Goal: Check status: Check status

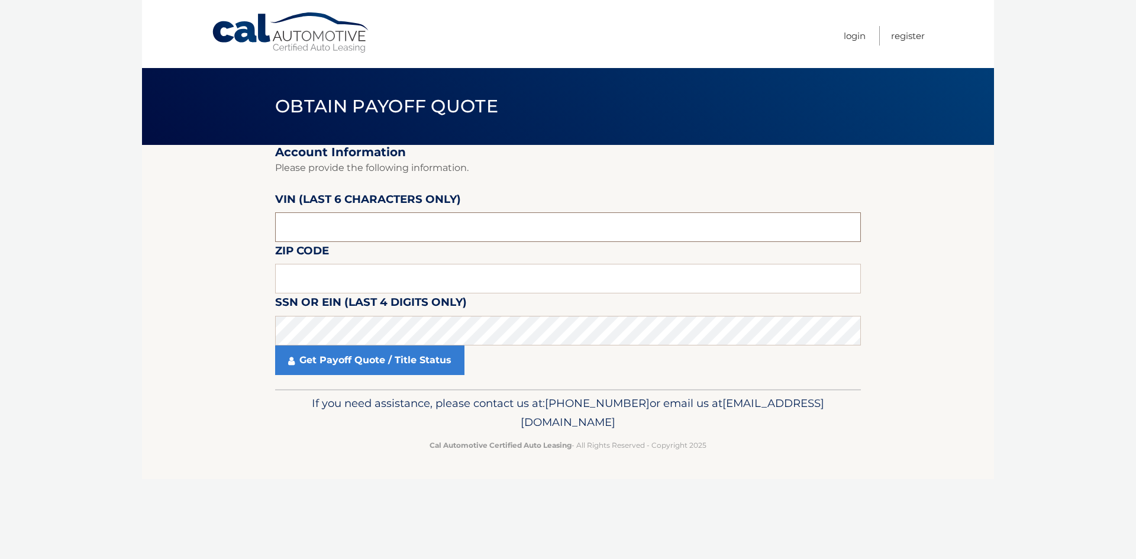
click at [338, 225] on input "text" at bounding box center [568, 227] width 586 height 30
type input "P*****"
type input "613968"
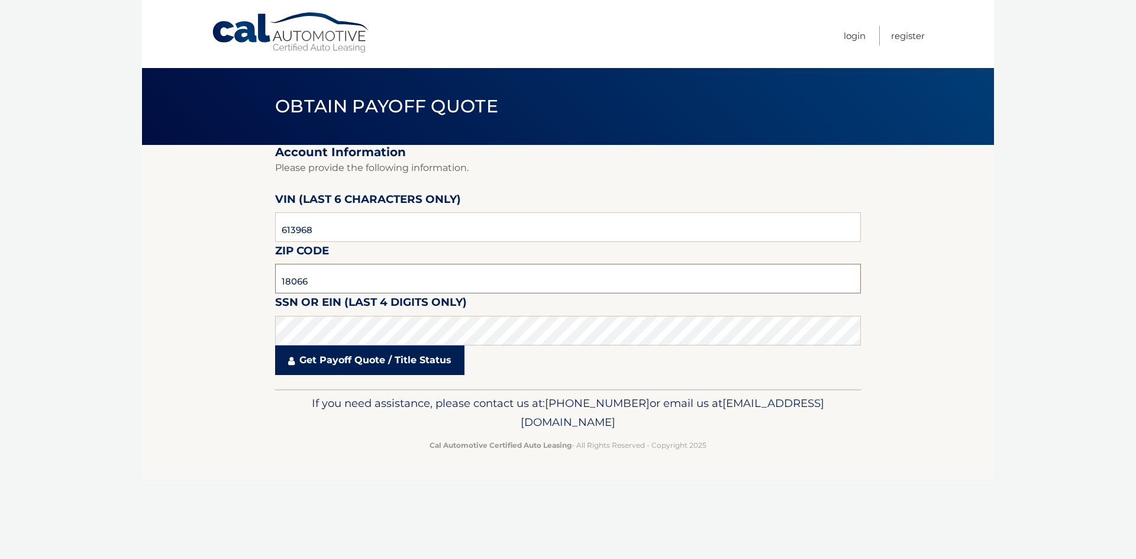
type input "18066"
click at [434, 364] on link "Get Payoff Quote / Title Status" at bounding box center [369, 360] width 189 height 30
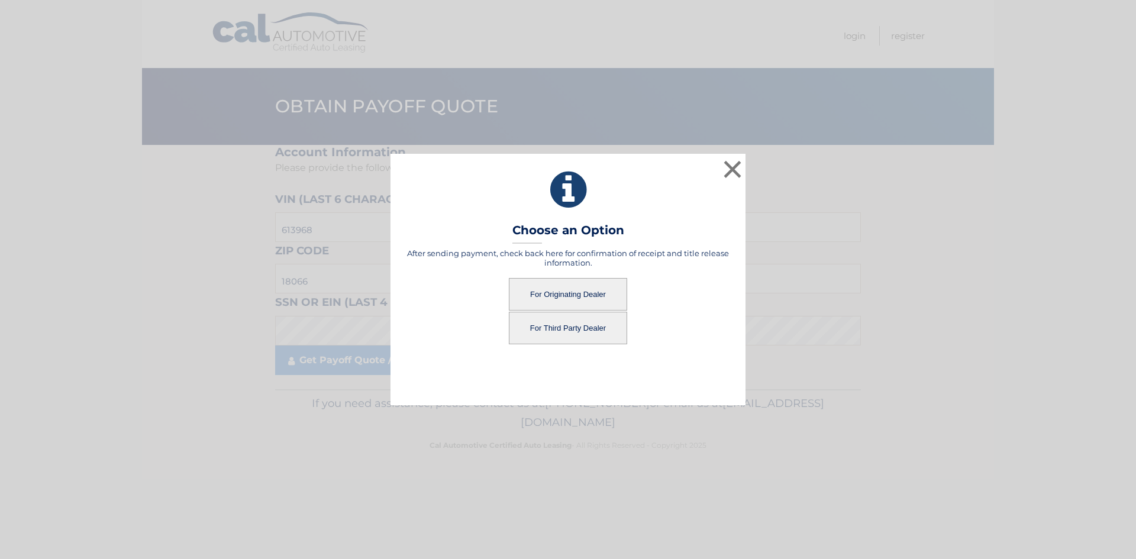
click at [585, 296] on button "For Originating Dealer" at bounding box center [568, 294] width 118 height 33
click at [575, 293] on button "For Originating Dealer" at bounding box center [568, 294] width 118 height 33
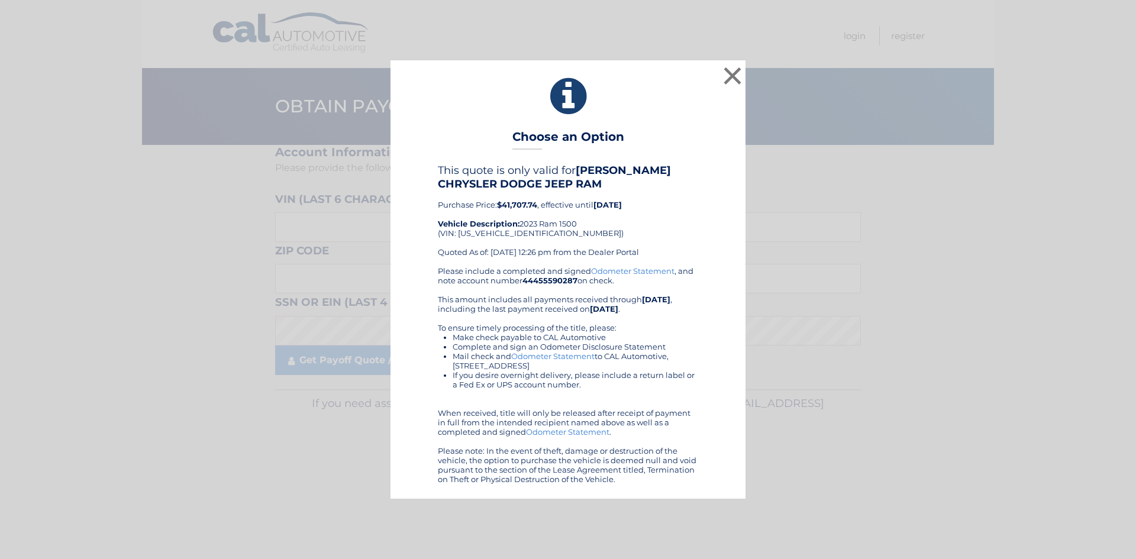
drag, startPoint x: 497, startPoint y: 204, endPoint x: 542, endPoint y: 205, distance: 44.4
click at [542, 205] on div "This quote is only valid for OUTTEN CHRYSLER DODGE JEEP RAM Purchase Price: $41…" at bounding box center [568, 215] width 260 height 102
copy div "$41,707.74 ,"
